Goal: Navigation & Orientation: Find specific page/section

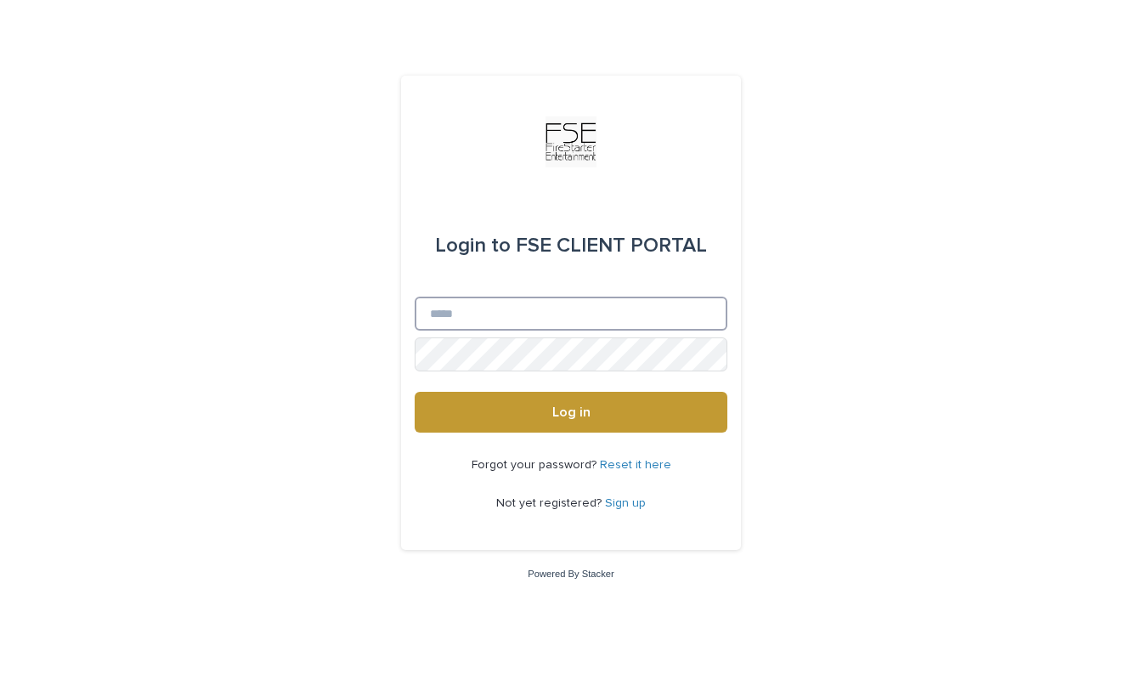
type input "**********"
click at [571, 413] on button "Log in" at bounding box center [571, 412] width 313 height 41
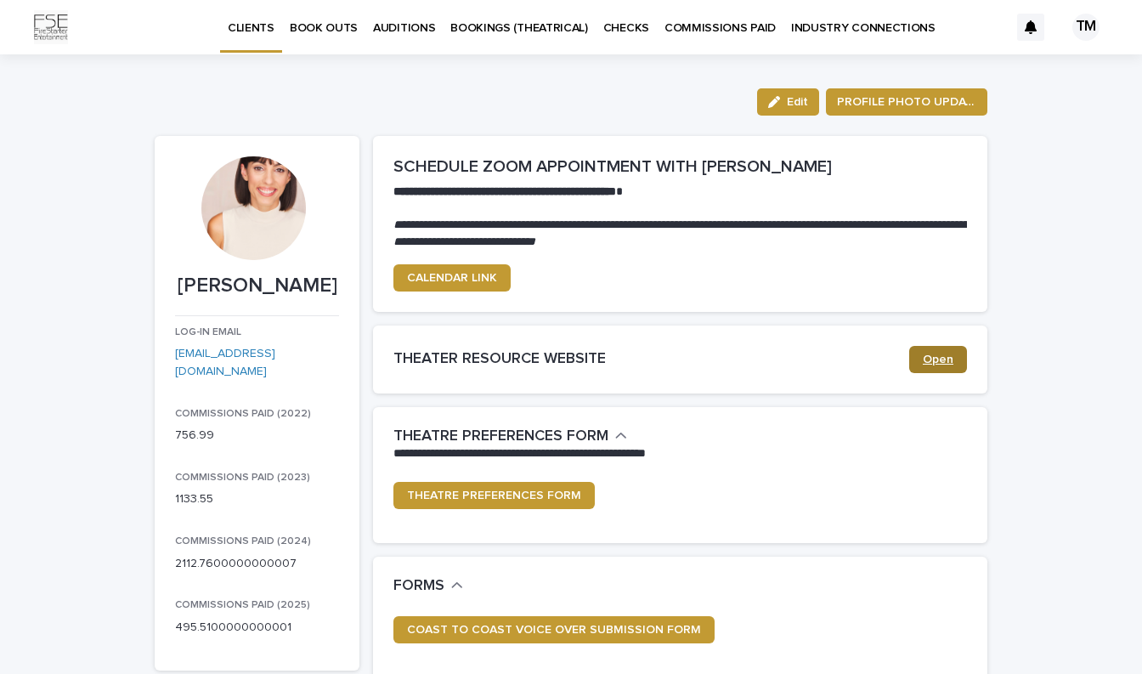
click at [923, 357] on link "Open" at bounding box center [938, 359] width 58 height 27
click at [499, 32] on p "BOOKINGS (THEATRICAL)" at bounding box center [519, 18] width 138 height 36
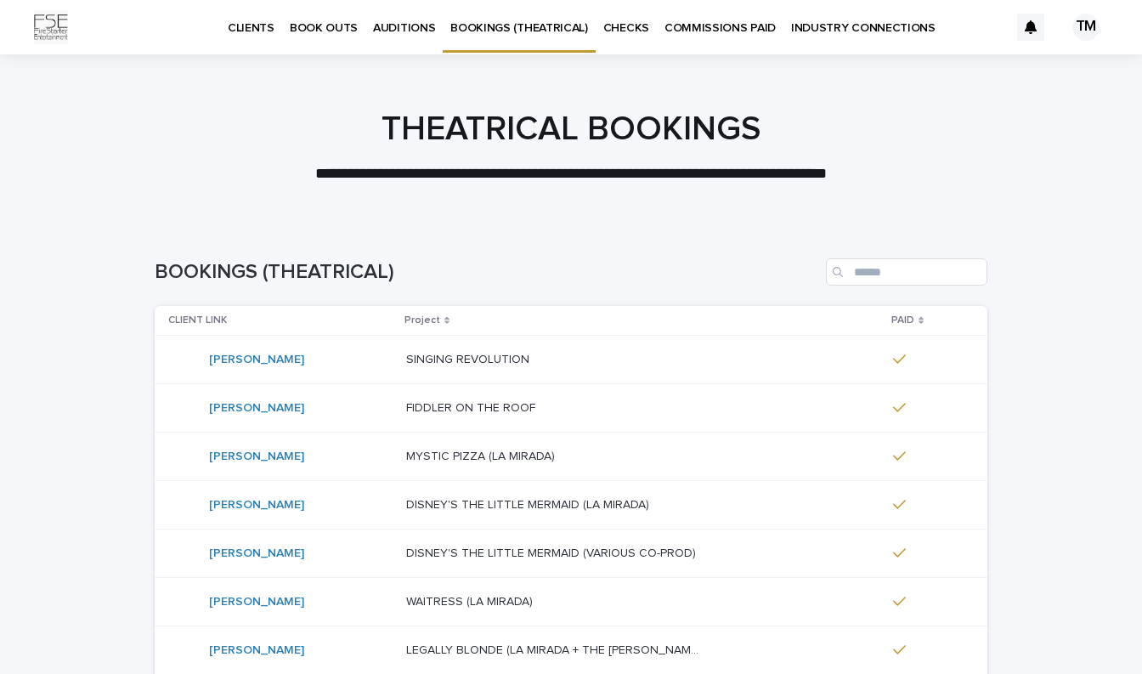
click at [829, 28] on p "INDUSTRY CONNECTIONS" at bounding box center [863, 18] width 144 height 36
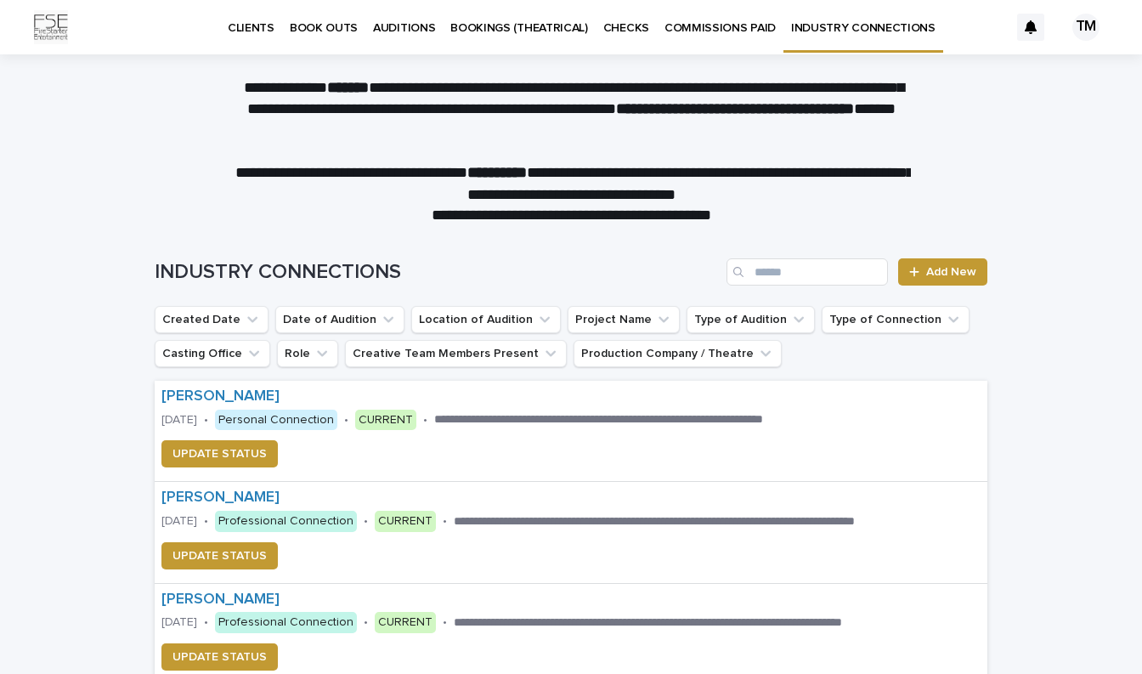
scroll to position [3, 0]
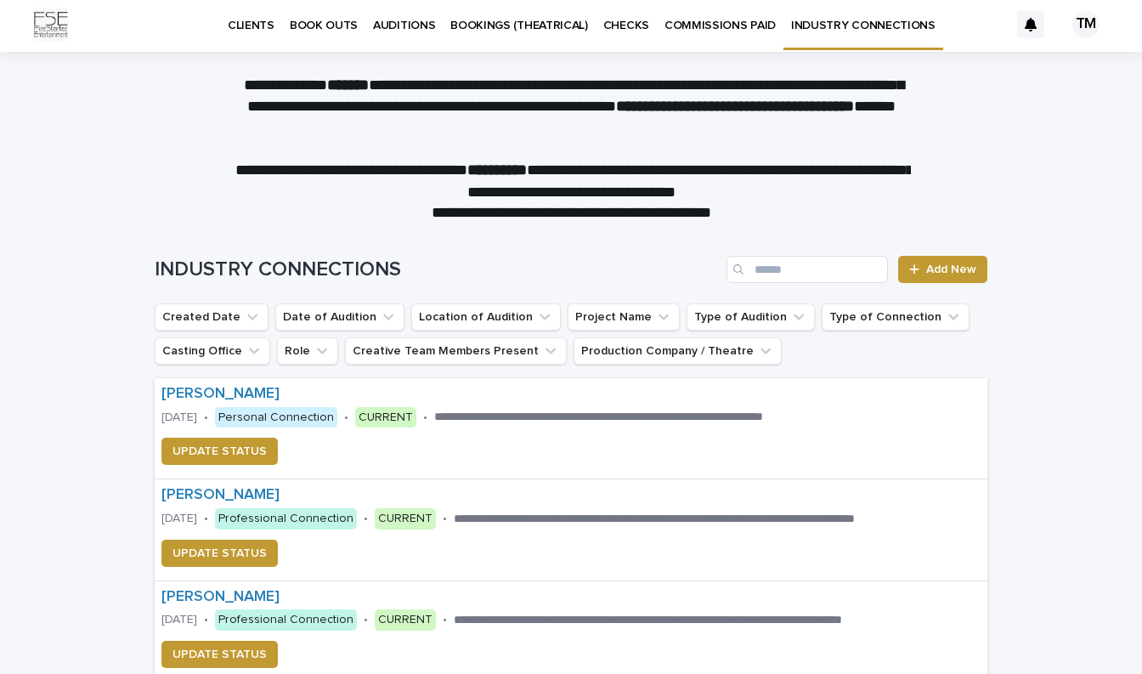
click at [612, 28] on p "CHECKS" at bounding box center [626, 15] width 46 height 36
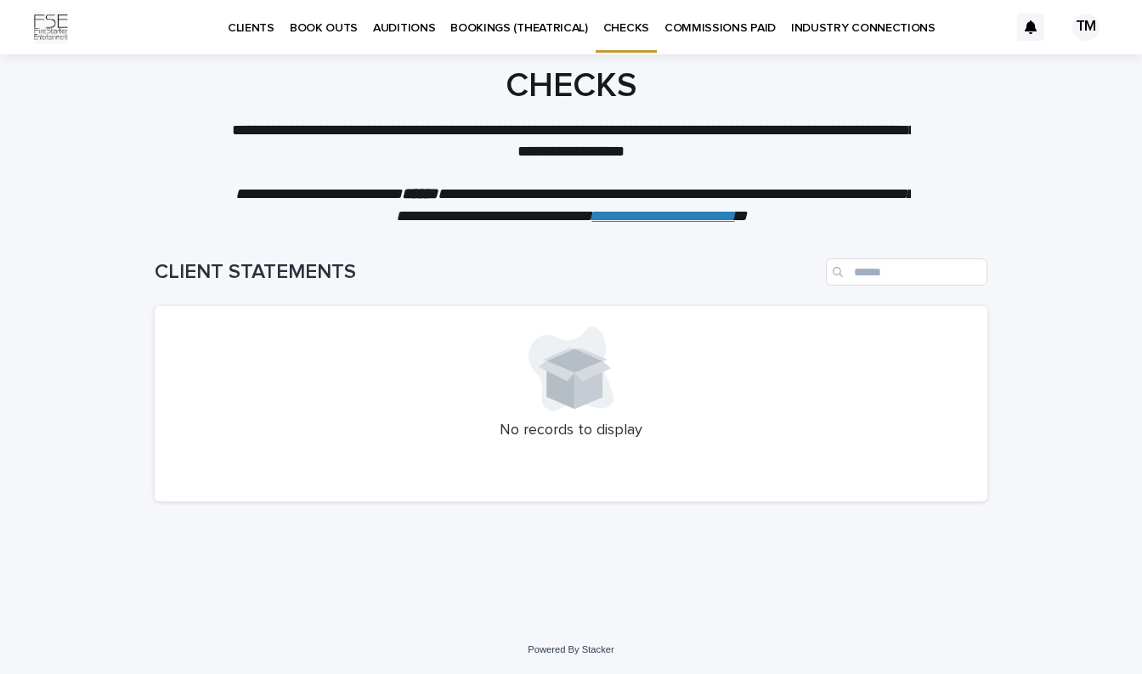
click at [320, 25] on p "BOOK OUTS" at bounding box center [324, 18] width 68 height 36
